Goal: Find specific page/section: Find specific page/section

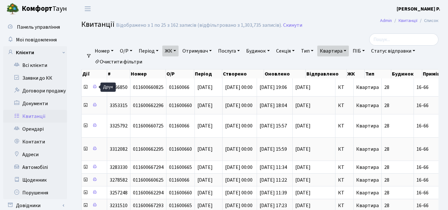
select select "271"
select select "25"
click at [129, 62] on link "Очистити фільтри" at bounding box center [118, 61] width 53 height 11
select select
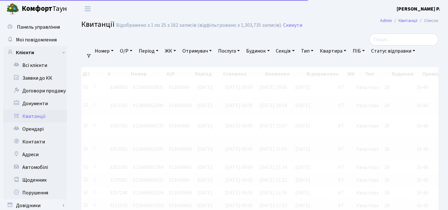
click at [173, 55] on link "ЖК" at bounding box center [170, 51] width 16 height 11
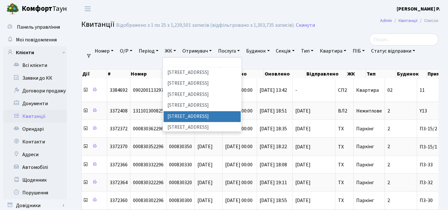
scroll to position [119, 0]
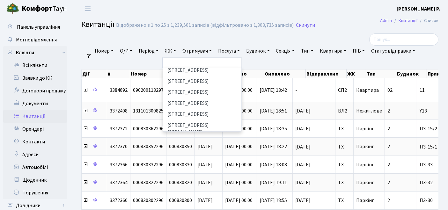
click at [187, 139] on li "МП, м. [GEOGRAPHIC_DATA], вул. Академіка Заболотного, 1-Б" at bounding box center [203, 148] width 78 height 18
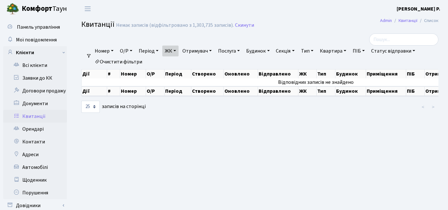
click at [339, 50] on link "Квартира" at bounding box center [334, 51] width 32 height 11
type input "150"
